Goal: Task Accomplishment & Management: Complete application form

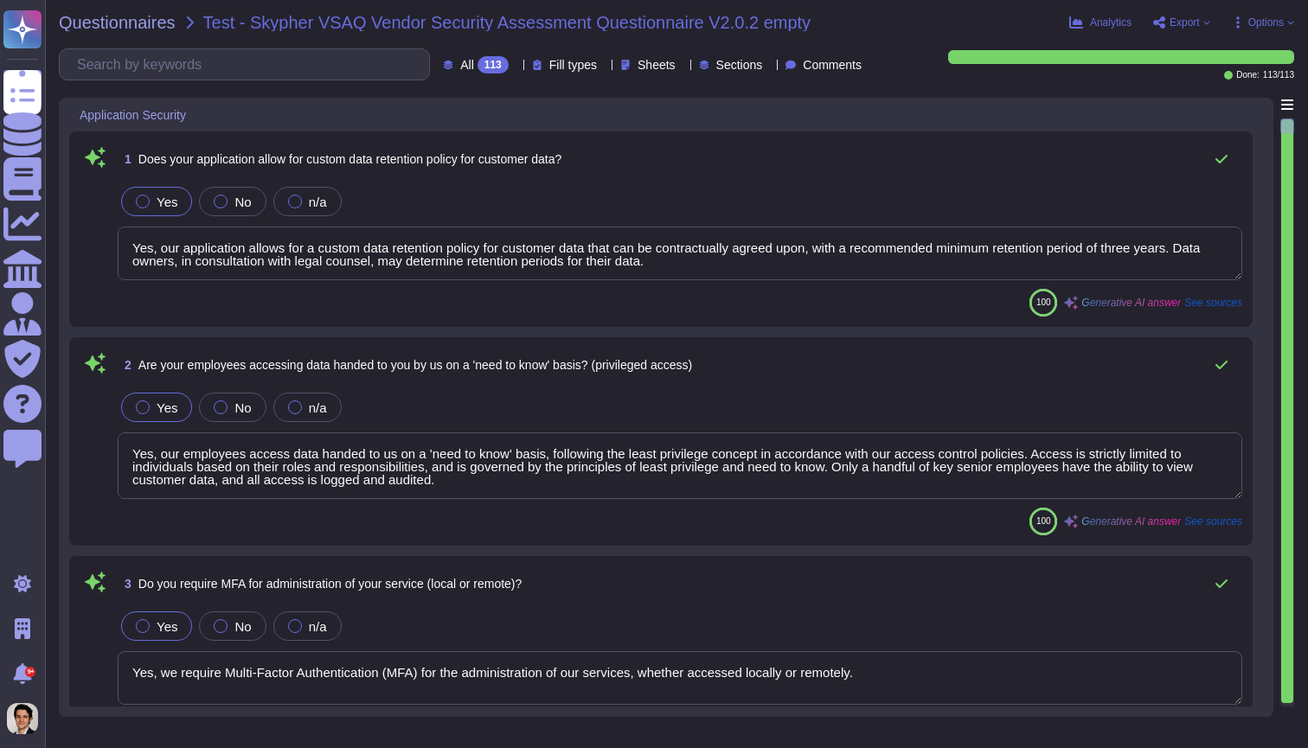
type textarea "Yes, our application allows for a custom data retention policy for customer dat…"
type textarea "Yes, our employees access data handed to us on a 'need to know' basis, followin…"
type textarea "Yes, we require Multi-Factor Authentication (MFA) for the administration of our…"
type textarea "Yes, our application allows for a custom data retention policy for customer dat…"
type textarea "Yes, our employees access data handed to us on a 'need to know' basis, followin…"
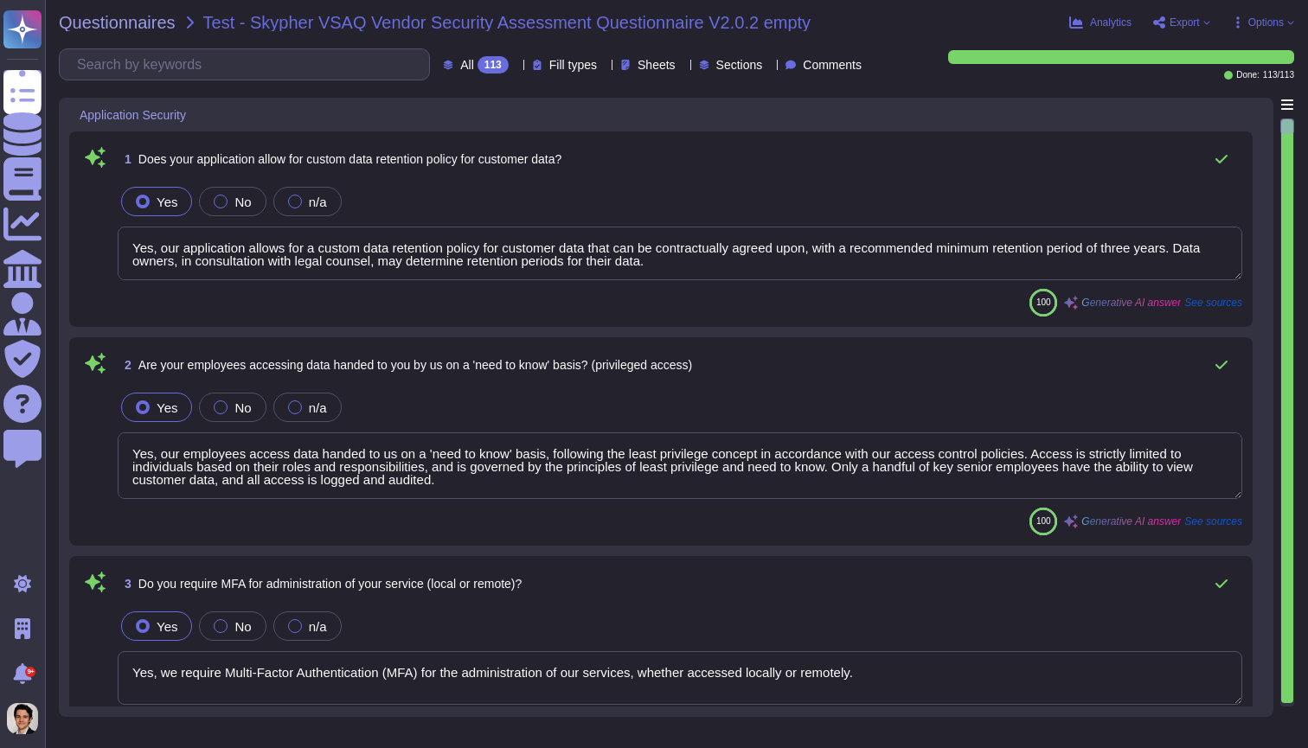
scroll to position [32, 0]
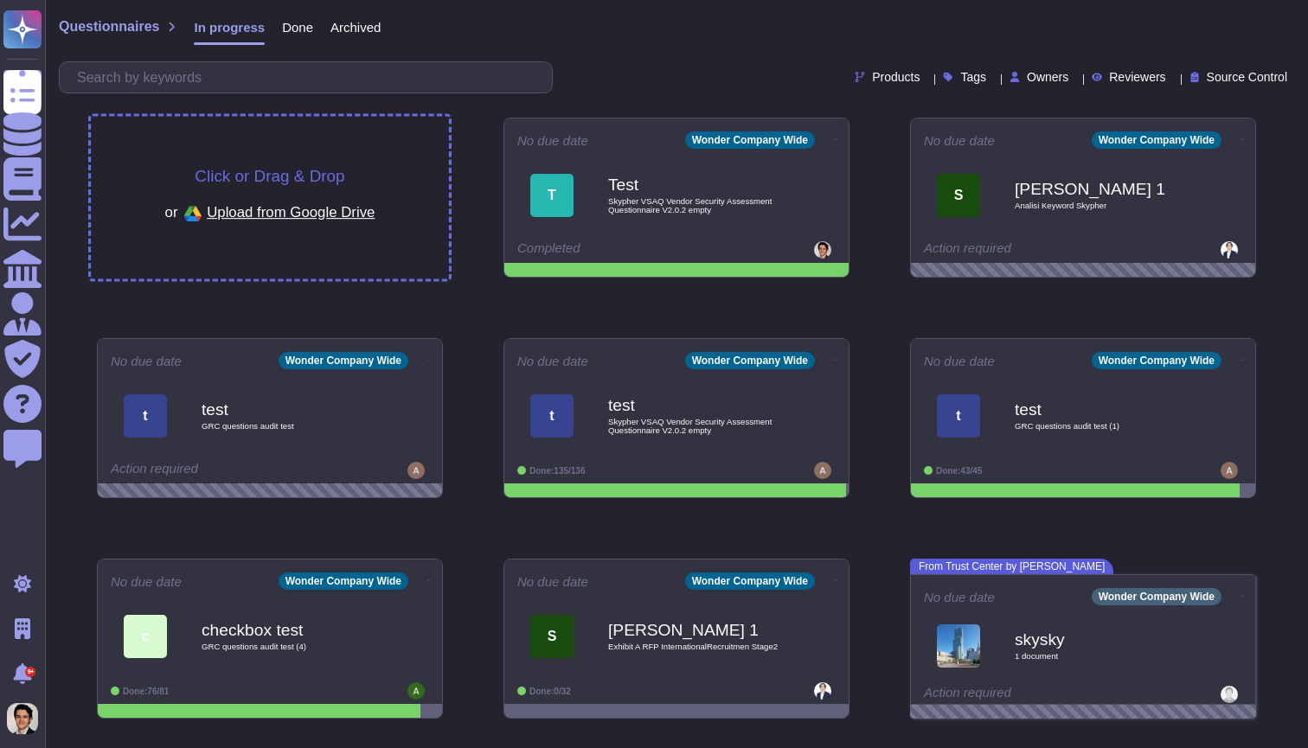
click at [296, 133] on div "Click or Drag & Drop or Upload from Google Drive" at bounding box center [270, 198] width 358 height 163
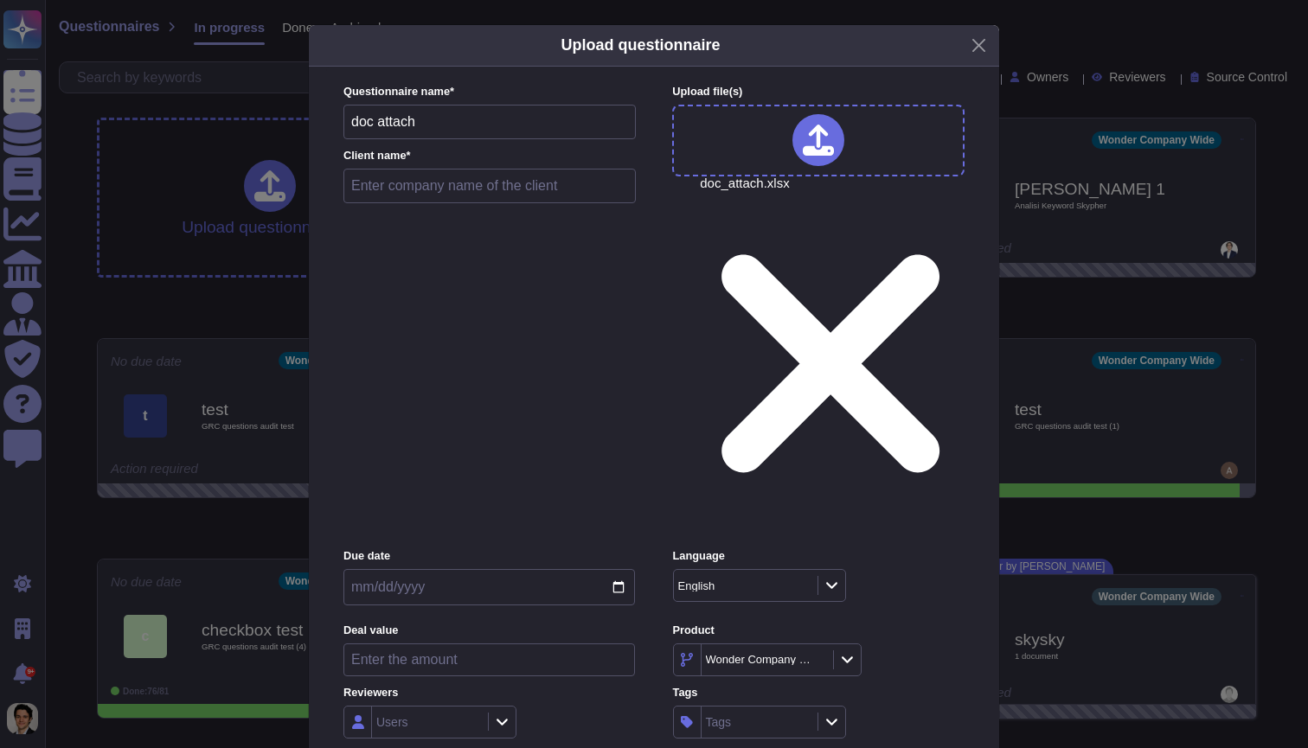
click at [516, 203] on input "text" at bounding box center [489, 186] width 292 height 35
type input "test small"
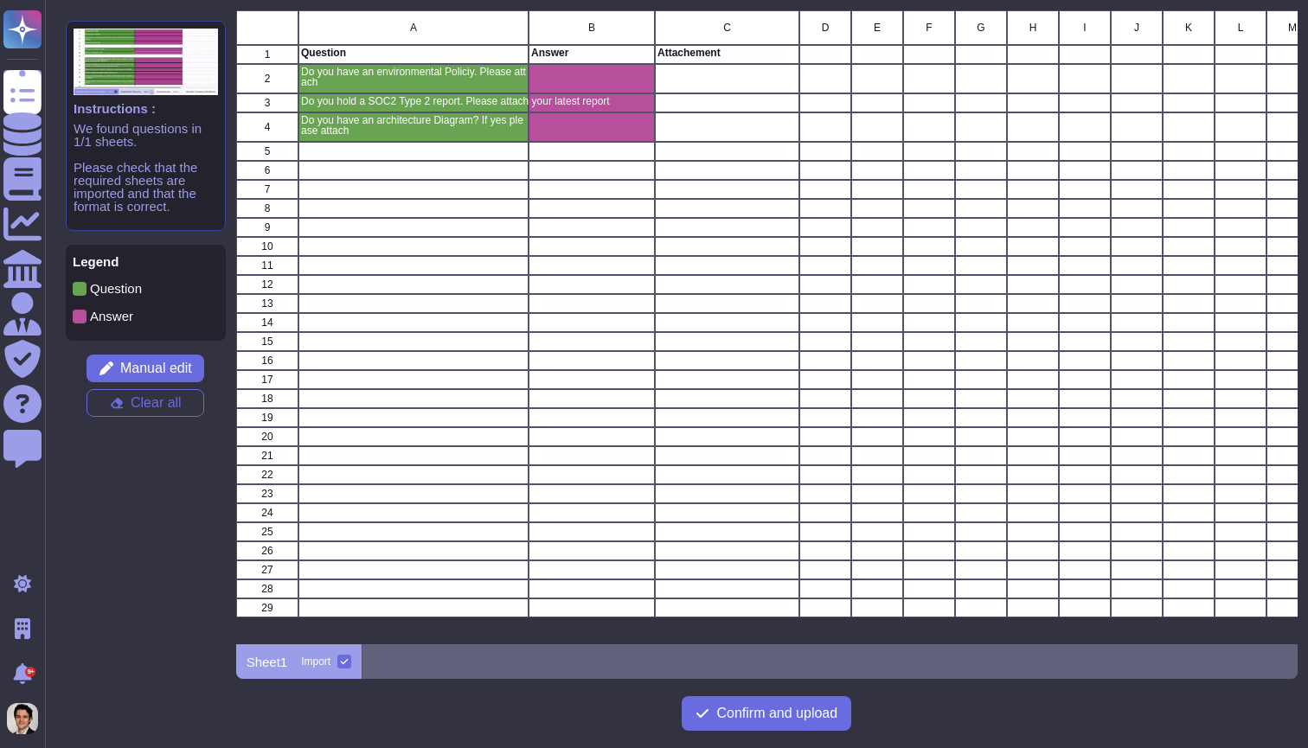
scroll to position [634, 1062]
click at [177, 365] on span "Manual edit" at bounding box center [156, 369] width 72 height 14
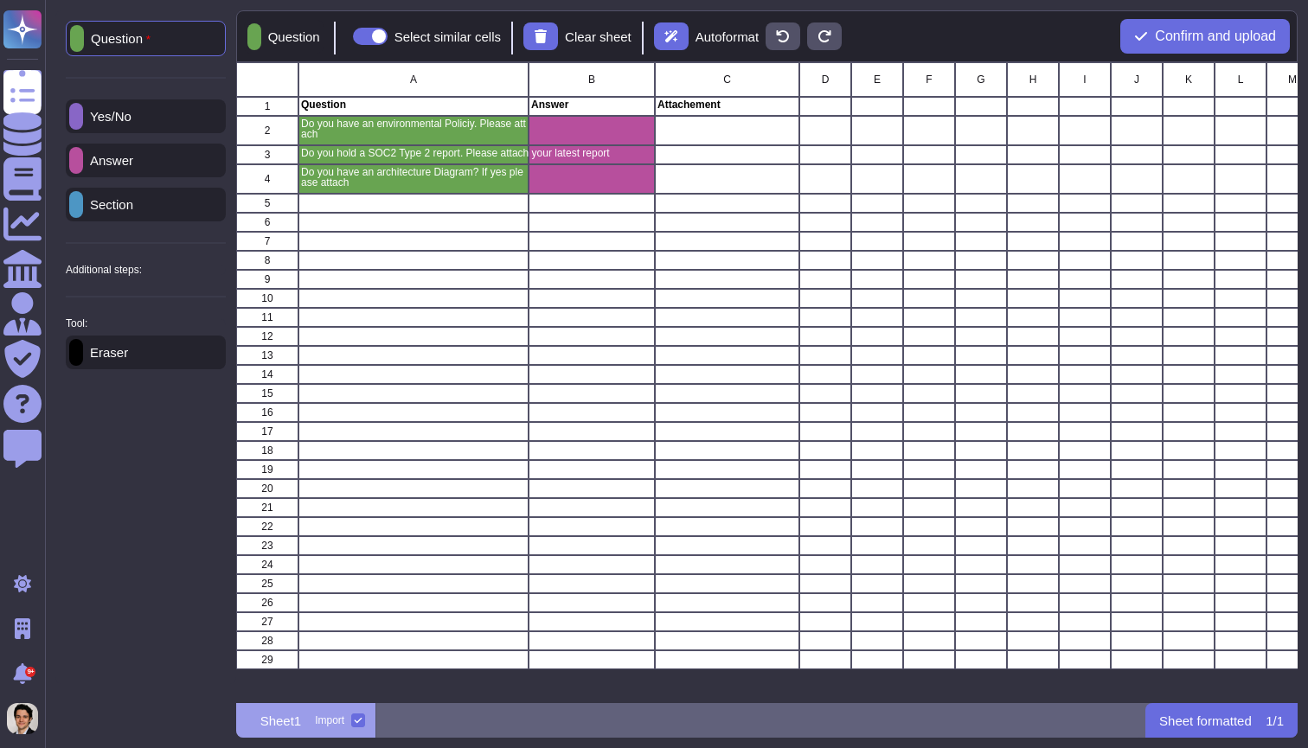
scroll to position [1, 1]
click at [192, 272] on div "Additional steps:" at bounding box center [146, 270] width 160 height 10
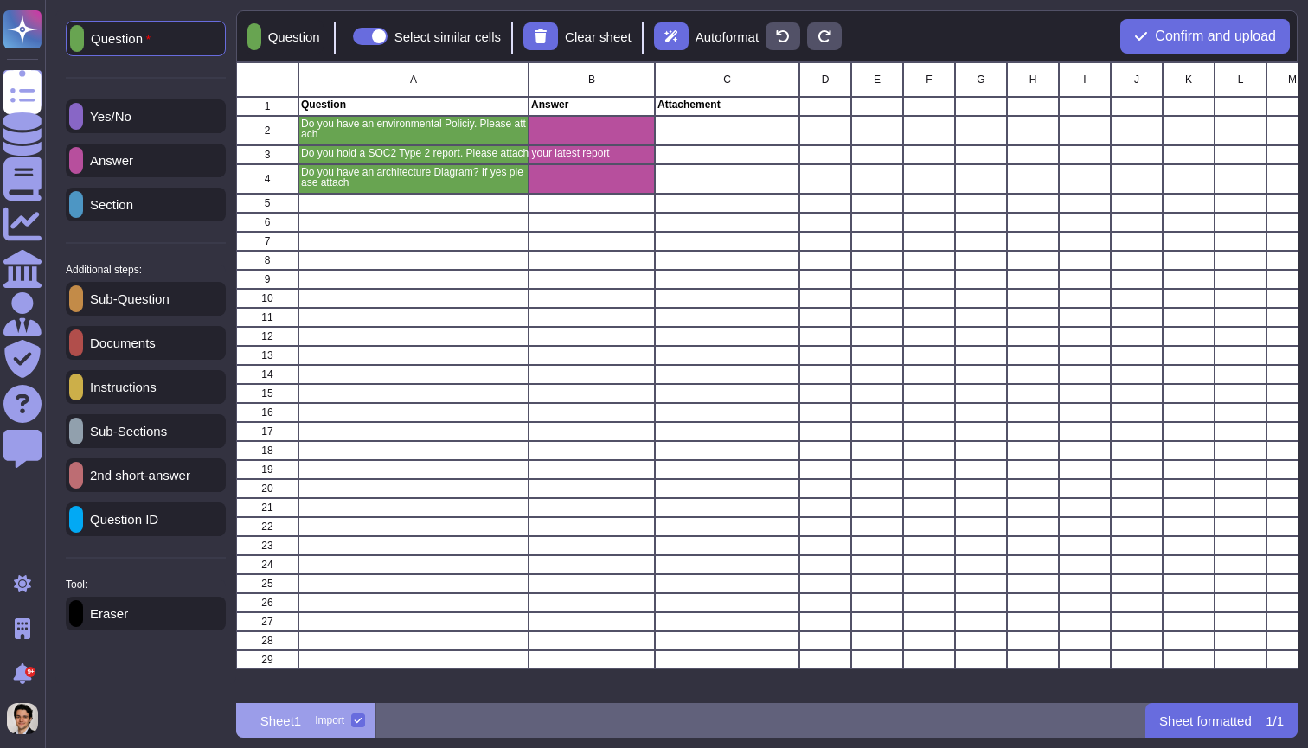
click at [156, 349] on p "Documents" at bounding box center [119, 342] width 73 height 13
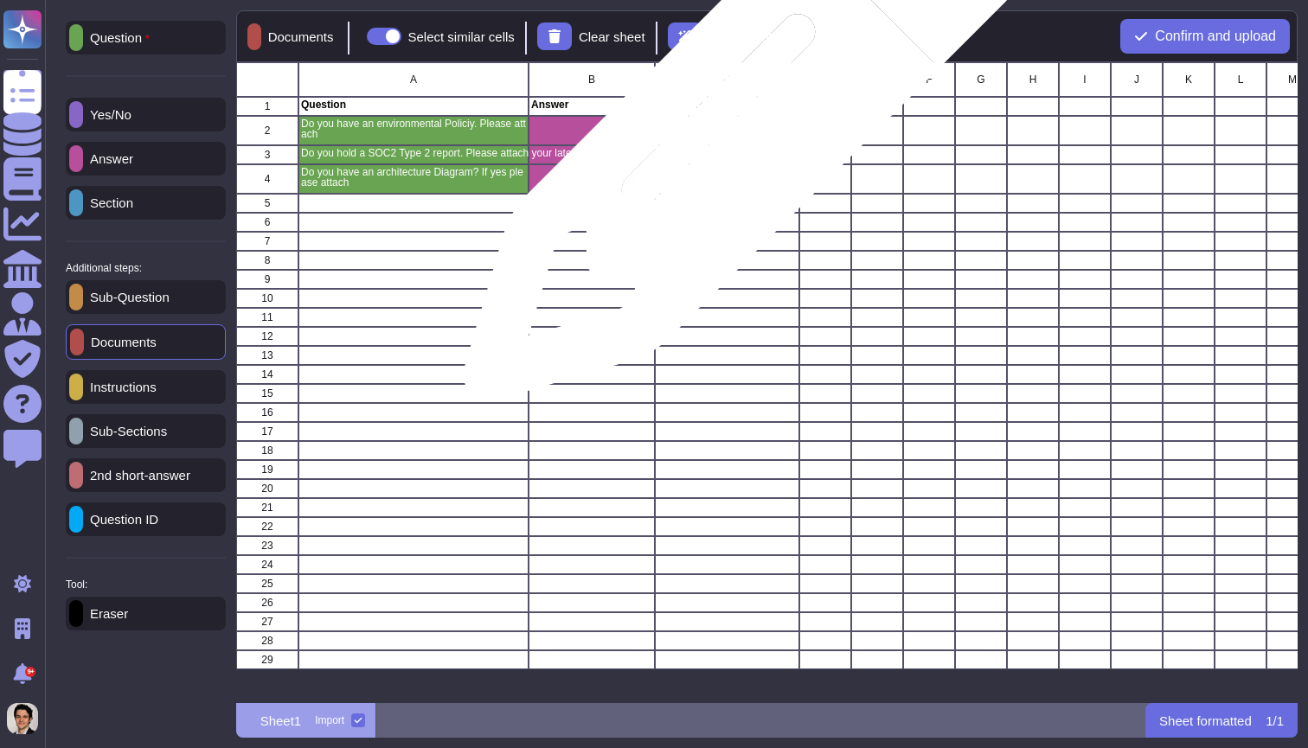
click at [738, 129] on div "grid" at bounding box center [727, 130] width 144 height 29
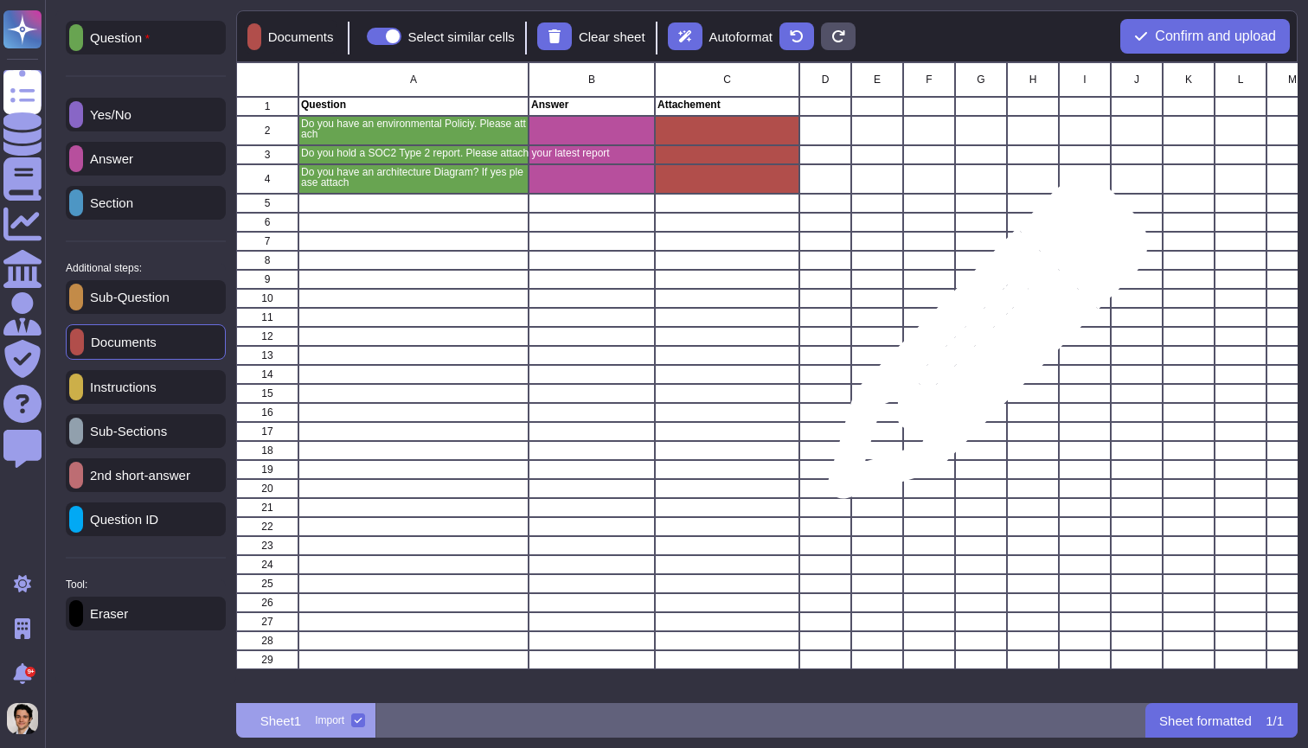
scroll to position [0, 0]
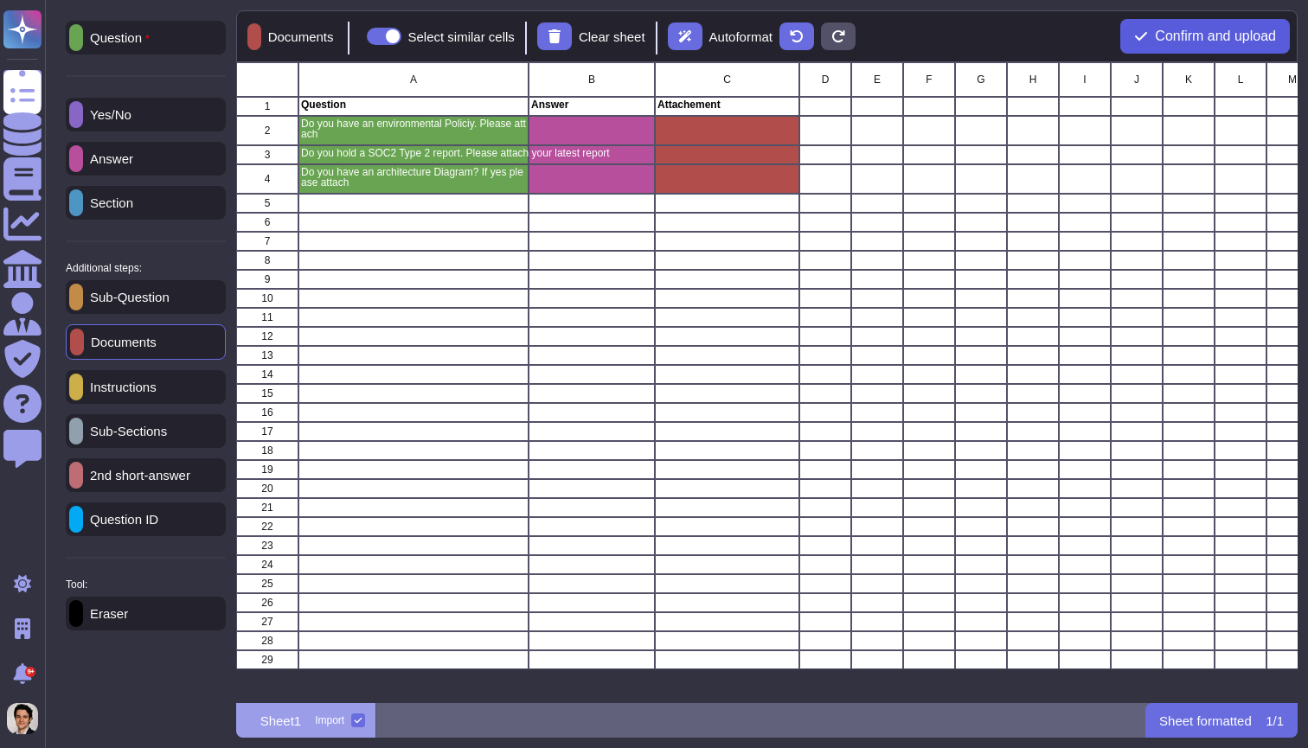
click at [1155, 34] on span "Confirm and upload" at bounding box center [1215, 36] width 121 height 14
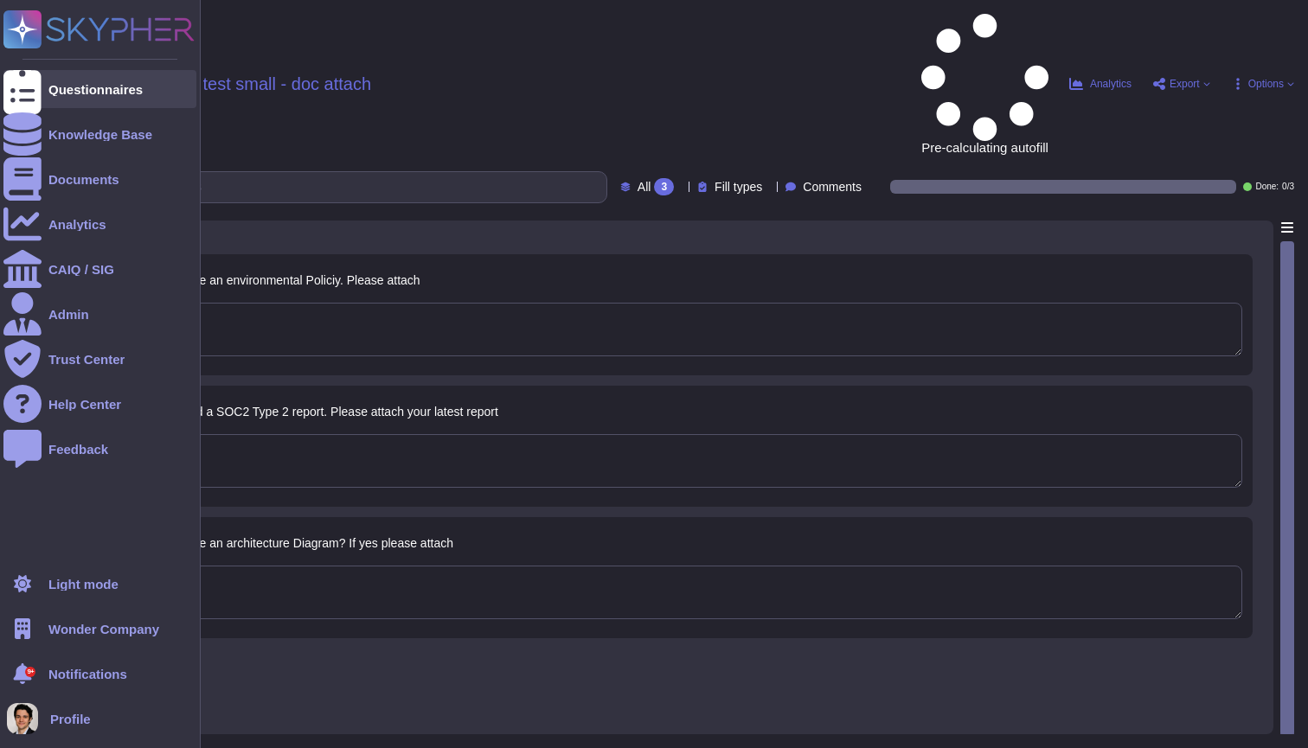
click at [54, 93] on div "Questionnaires" at bounding box center [95, 89] width 94 height 13
